Goal: Task Accomplishment & Management: Use online tool/utility

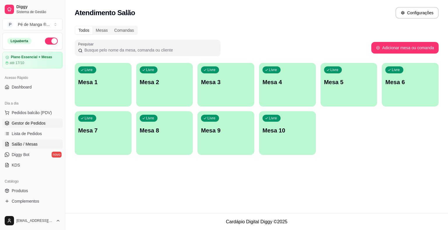
click at [45, 121] on link "Gestor de Pedidos" at bounding box center [32, 123] width 60 height 9
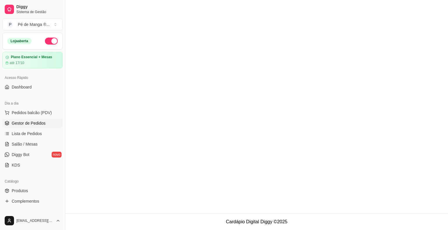
click at [24, 120] on link "Gestor de Pedidos" at bounding box center [32, 123] width 60 height 9
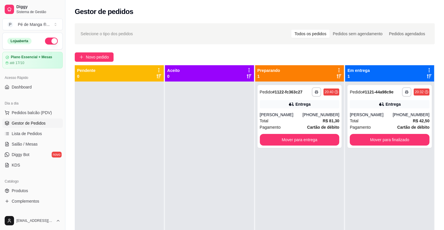
click at [27, 122] on span "Gestor de Pedidos" at bounding box center [29, 123] width 34 height 6
click at [365, 136] on button "Mover para finalizado" at bounding box center [389, 140] width 77 height 11
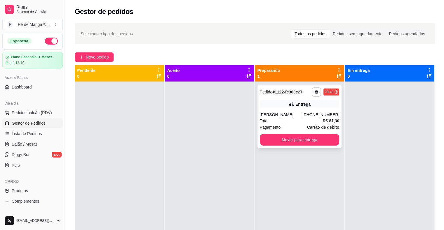
click at [325, 119] on strong "R$ 81,30" at bounding box center [330, 121] width 17 height 5
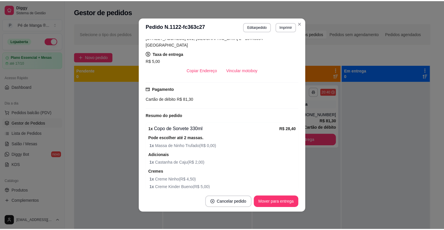
scroll to position [117, 0]
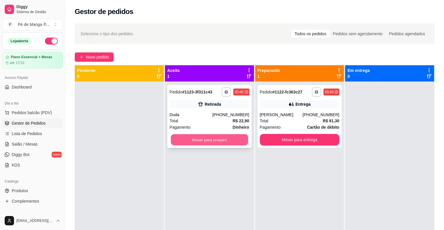
click at [209, 141] on button "Mover para preparo" at bounding box center [209, 140] width 77 height 11
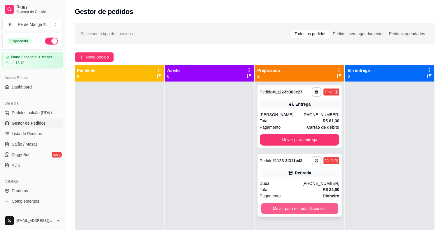
click at [285, 208] on button "Mover para retirada disponível" at bounding box center [299, 208] width 77 height 11
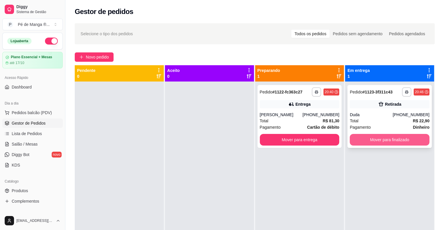
click at [359, 139] on button "Mover para finalizado" at bounding box center [390, 140] width 80 height 12
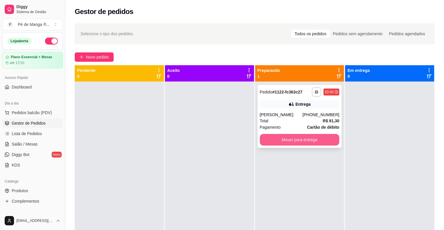
click at [290, 139] on button "Mover para entrega" at bounding box center [300, 140] width 80 height 12
